Goal: Complete application form: Complete application form

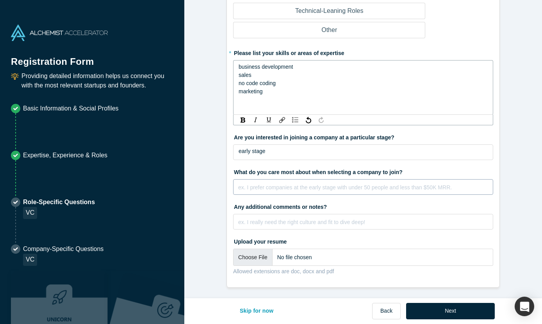
scroll to position [678, 0]
click at [277, 152] on div "early stage" at bounding box center [363, 153] width 260 height 16
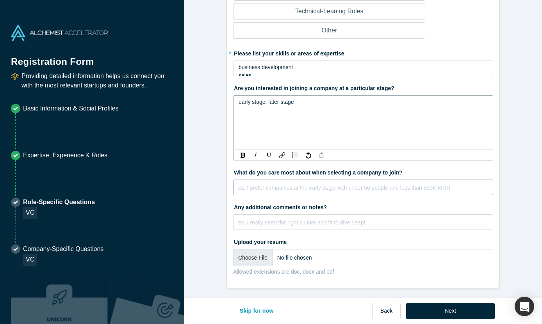
click at [274, 189] on div "ex. I prefer companies at the early stage with under 50 people and less than $5…" at bounding box center [363, 188] width 260 height 16
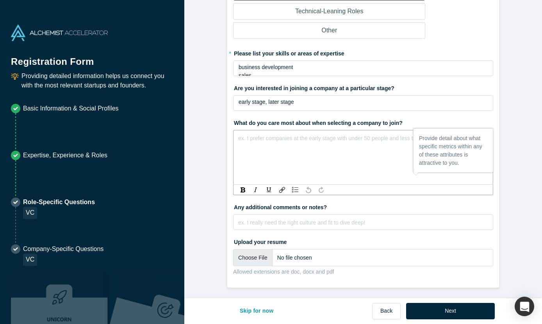
click at [304, 140] on div "rdw-editor" at bounding box center [363, 137] width 249 height 8
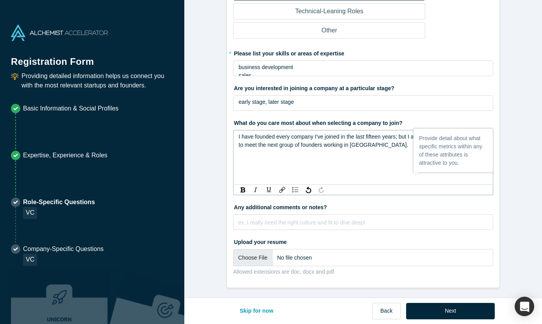
click at [283, 225] on div "ex. I really need the right culture and fit to dive deep!" at bounding box center [363, 222] width 260 height 16
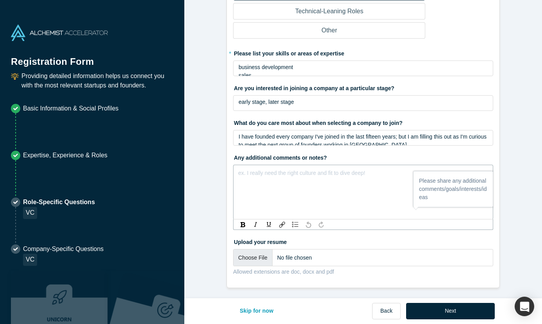
click at [317, 179] on fieldset "* What founder type roles are you interested in? Business-Leaning Roles Technic…" at bounding box center [363, 125] width 260 height 311
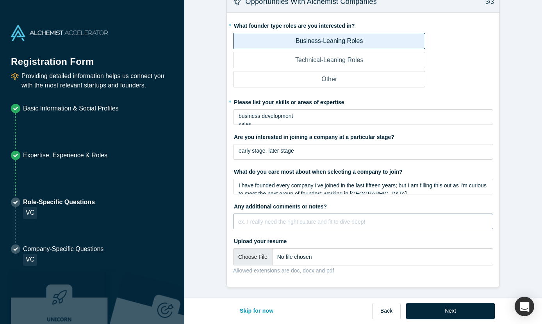
scroll to position [629, 0]
click at [295, 221] on div "rdw-editor" at bounding box center [363, 221] width 249 height 8
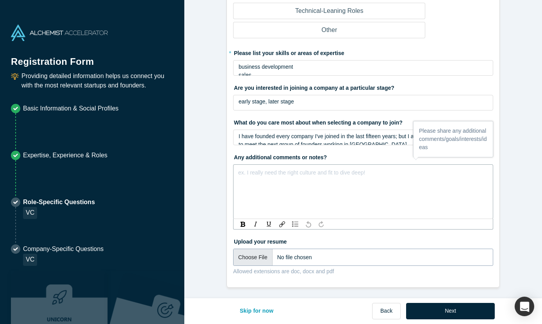
scroll to position [678, 0]
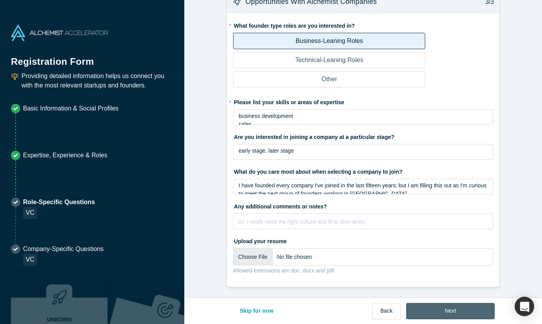
click at [446, 312] on button "Next" at bounding box center [450, 311] width 89 height 16
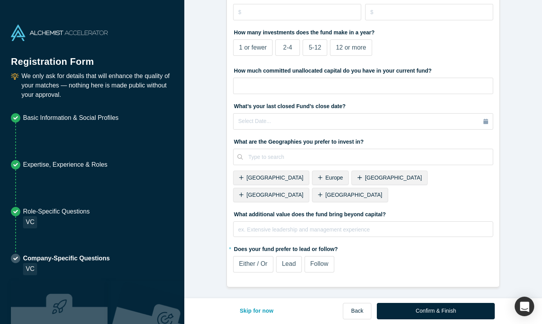
scroll to position [0, 0]
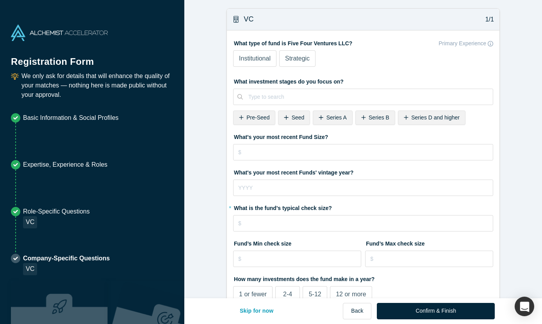
click at [246, 59] on span "Institutional" at bounding box center [255, 58] width 32 height 7
click at [0, 0] on input "Institutional" at bounding box center [0, 0] width 0 height 0
click at [261, 115] on span "Pre-Seed" at bounding box center [257, 117] width 23 height 6
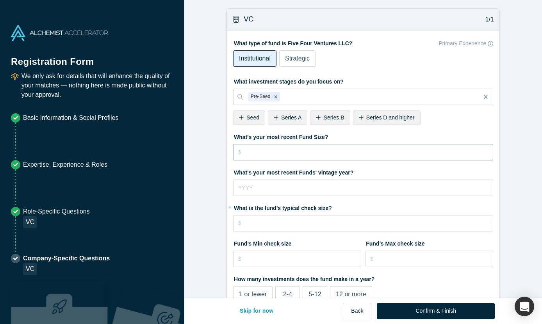
click at [335, 151] on input "tel" at bounding box center [363, 152] width 260 height 16
type input "$2,000,000"
click at [319, 192] on input "tel" at bounding box center [363, 188] width 260 height 16
type input "2018"
click at [325, 224] on input "tel" at bounding box center [363, 223] width 260 height 16
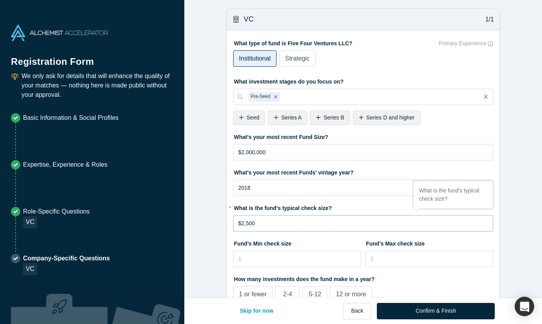
type input "$25,000"
click at [297, 261] on input "tel" at bounding box center [297, 259] width 128 height 16
type input "$25,000"
type input "$100,000"
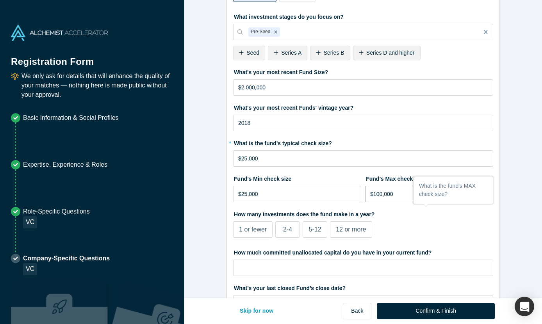
scroll to position [138, 0]
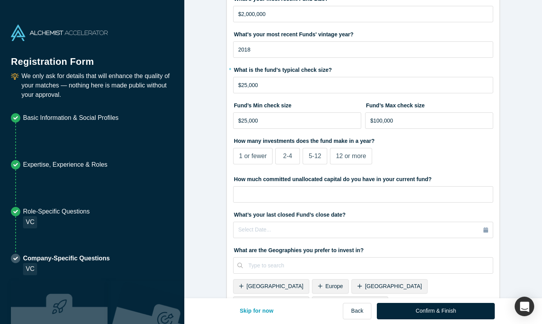
click at [246, 158] on span "1 or fewer" at bounding box center [253, 156] width 28 height 7
click at [0, 0] on input "1 or fewer" at bounding box center [0, 0] width 0 height 0
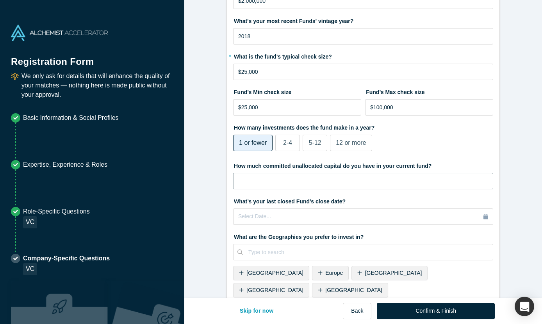
click at [303, 183] on input "tel" at bounding box center [363, 181] width 260 height 16
type input "$2,000,000"
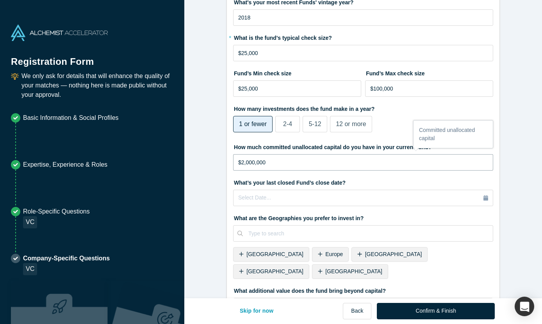
scroll to position [171, 0]
click at [338, 201] on div "Select Date..." at bounding box center [363, 197] width 250 height 9
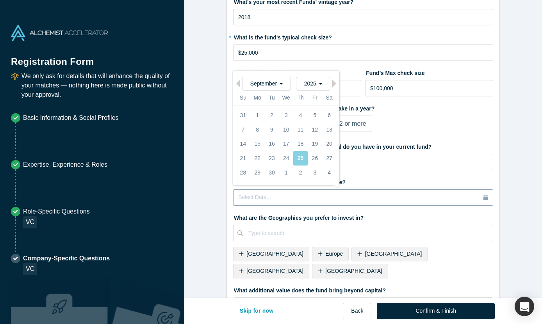
click at [353, 198] on div "Select Date..." at bounding box center [363, 197] width 250 height 9
click at [279, 86] on span "September" at bounding box center [266, 83] width 32 height 6
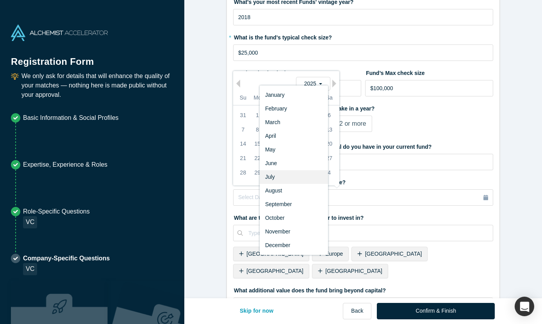
click at [288, 175] on div "July" at bounding box center [294, 177] width 68 height 14
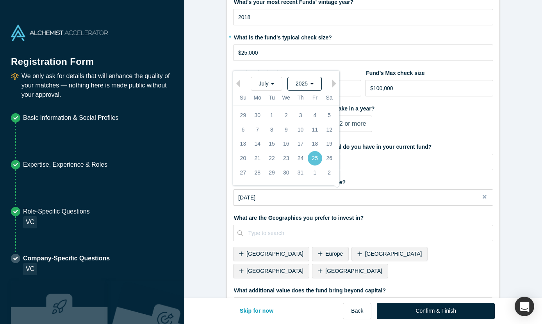
click at [310, 86] on span "2025" at bounding box center [305, 83] width 18 height 6
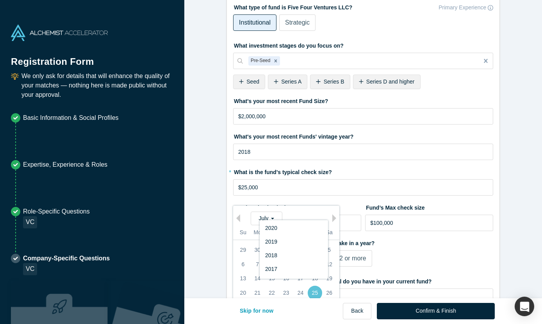
scroll to position [138, 0]
click at [281, 243] on div "2019" at bounding box center [294, 242] width 68 height 14
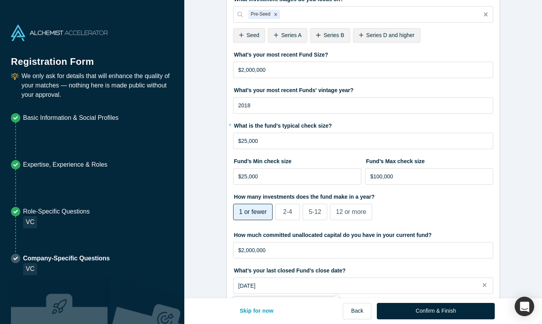
scroll to position [208, 0]
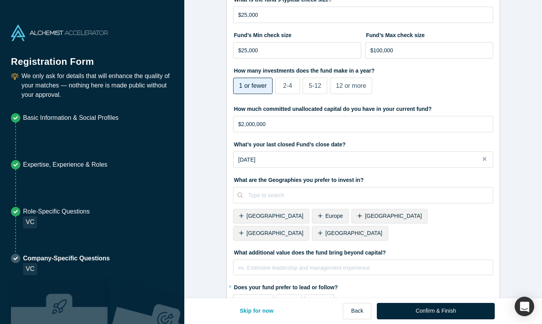
click at [415, 281] on label "* Does your fund prefer to lead or follow?" at bounding box center [363, 286] width 260 height 11
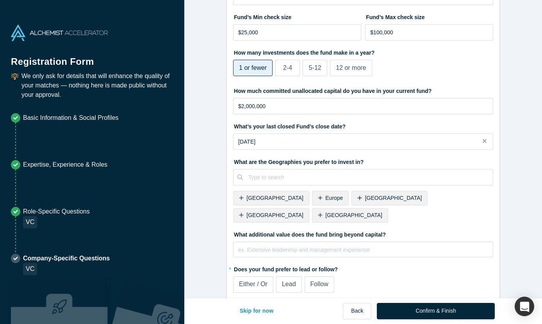
scroll to position [228, 0]
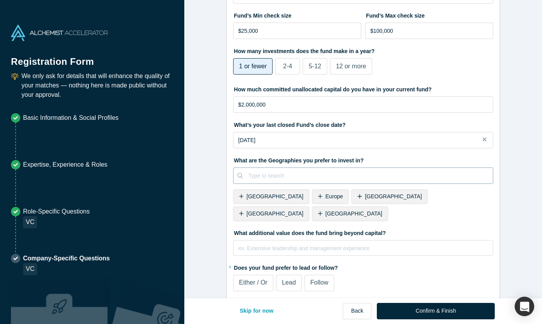
click at [310, 173] on div at bounding box center [367, 176] width 239 height 10
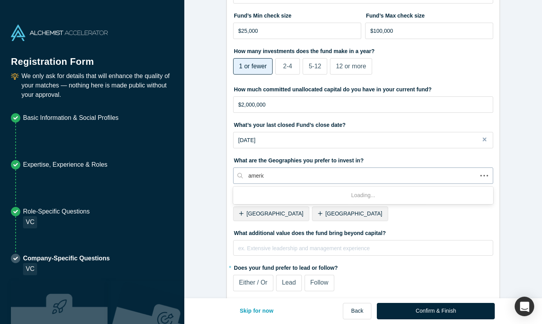
type input "america"
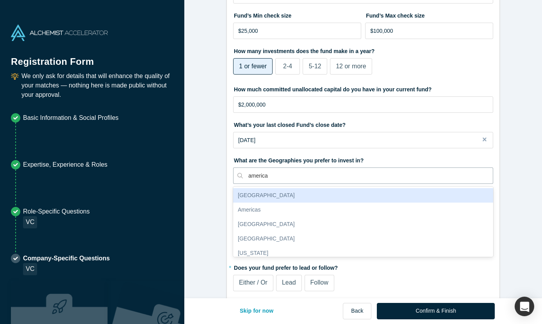
click at [328, 198] on div "[GEOGRAPHIC_DATA]" at bounding box center [363, 195] width 260 height 14
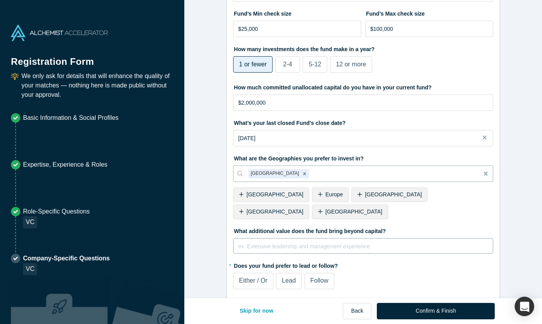
scroll to position [230, 0]
click at [379, 241] on div "rdw-editor" at bounding box center [363, 245] width 249 height 8
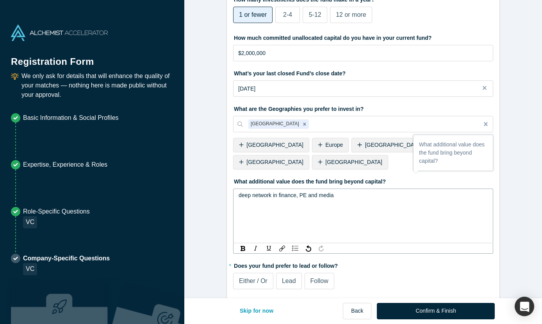
scroll to position [279, 0]
click at [322, 278] on span "Follow" at bounding box center [319, 281] width 18 height 7
click at [0, 0] on input "Follow" at bounding box center [0, 0] width 0 height 0
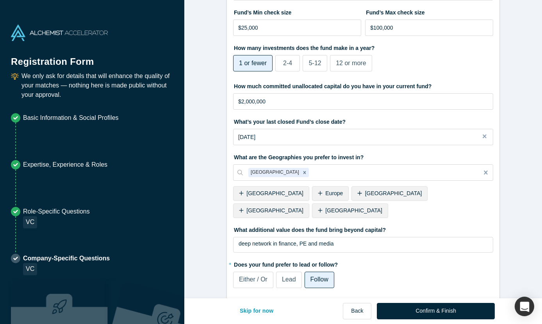
scroll to position [230, 0]
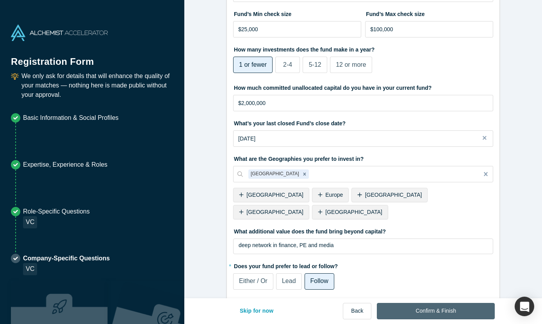
click at [445, 311] on button "Confirm & Finish" at bounding box center [436, 311] width 118 height 16
